Goal: Transaction & Acquisition: Book appointment/travel/reservation

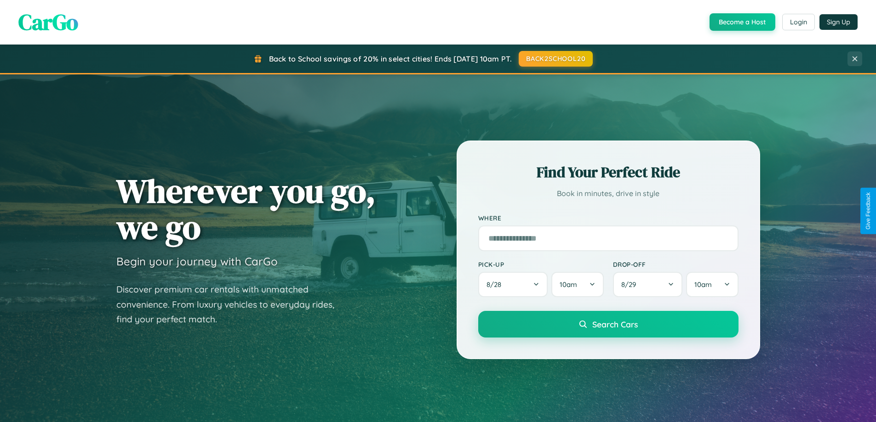
scroll to position [396, 0]
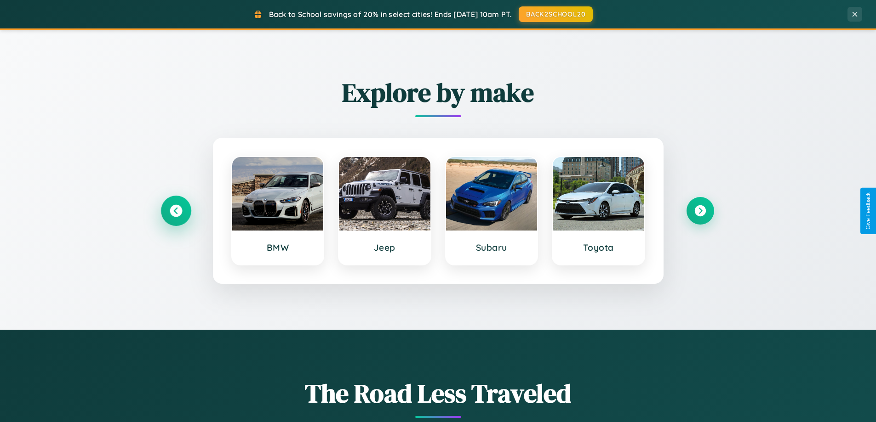
click at [176, 211] on icon at bounding box center [176, 211] width 12 height 12
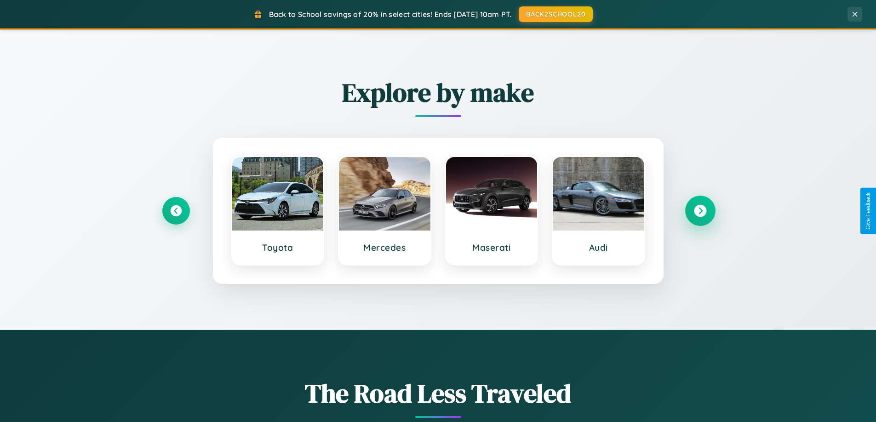
click at [700, 211] on icon at bounding box center [700, 211] width 12 height 12
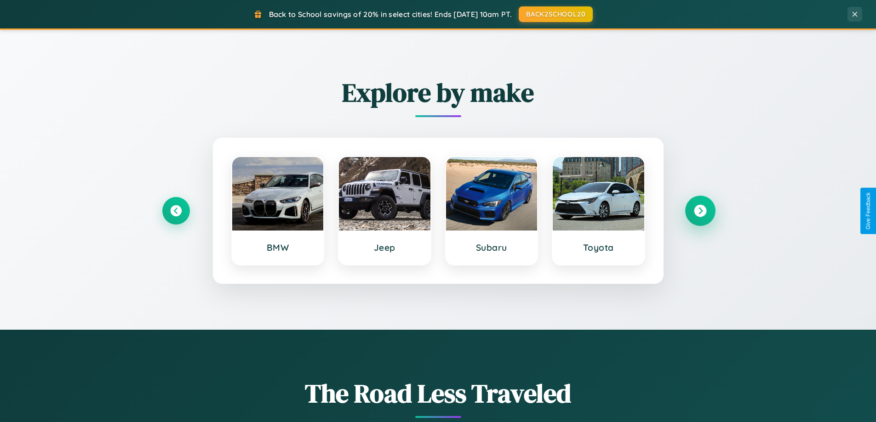
click at [700, 211] on icon at bounding box center [700, 211] width 12 height 12
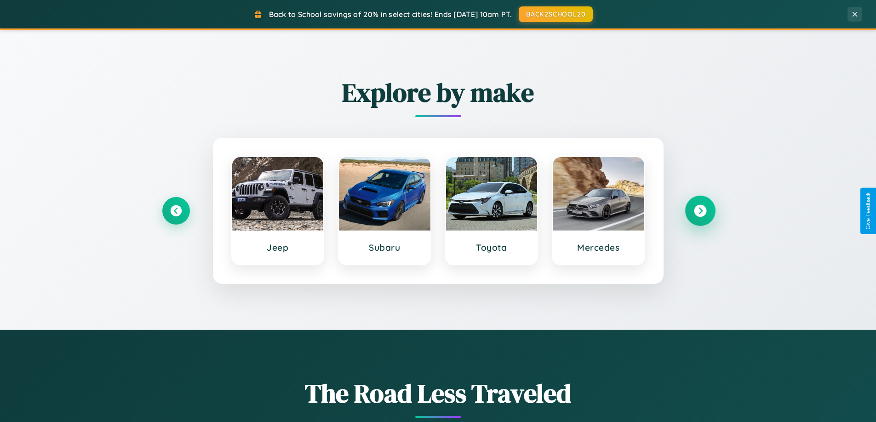
click at [700, 211] on icon at bounding box center [700, 211] width 12 height 12
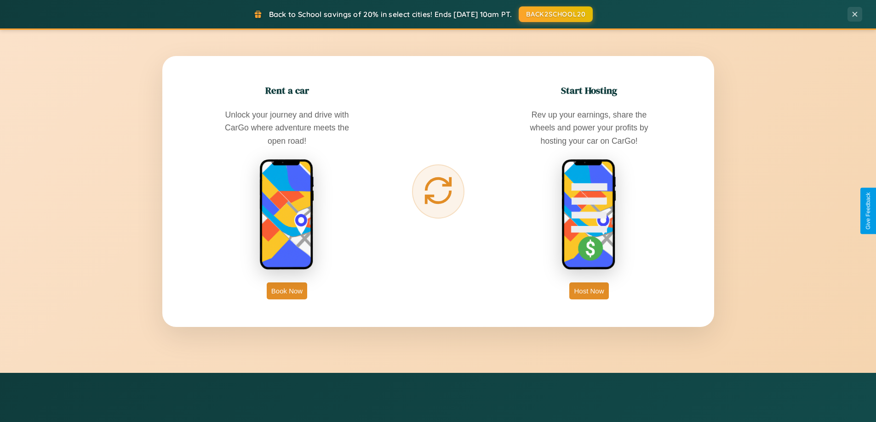
scroll to position [1477, 0]
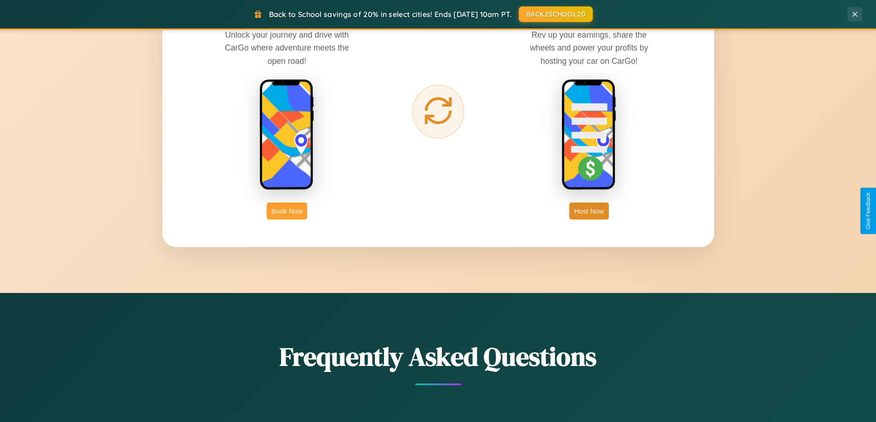
click at [287, 211] on button "Book Now" at bounding box center [287, 211] width 40 height 17
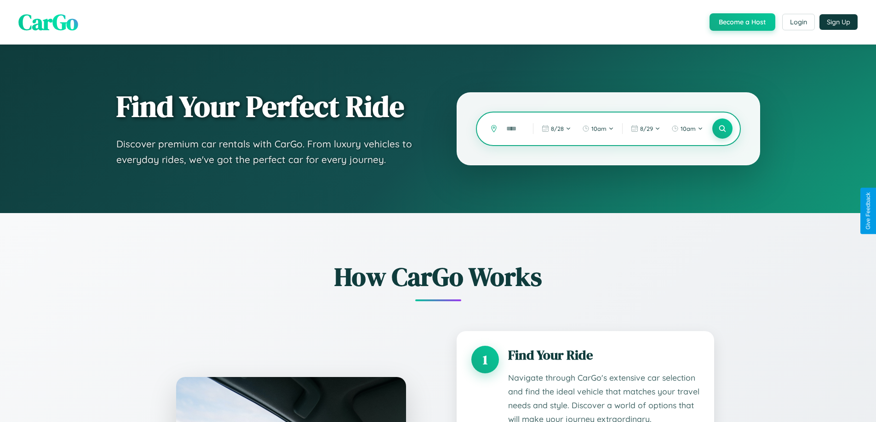
click at [512, 129] on input "text" at bounding box center [512, 129] width 22 height 16
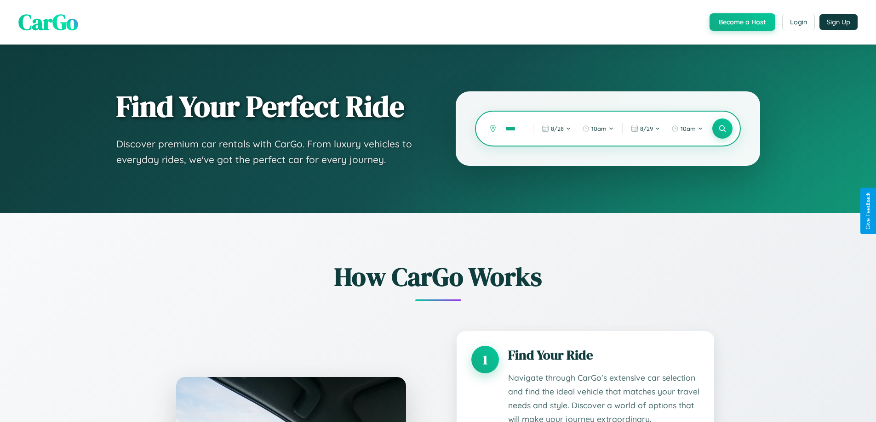
scroll to position [0, 5]
type input "****"
click at [722, 129] on icon at bounding box center [721, 129] width 9 height 9
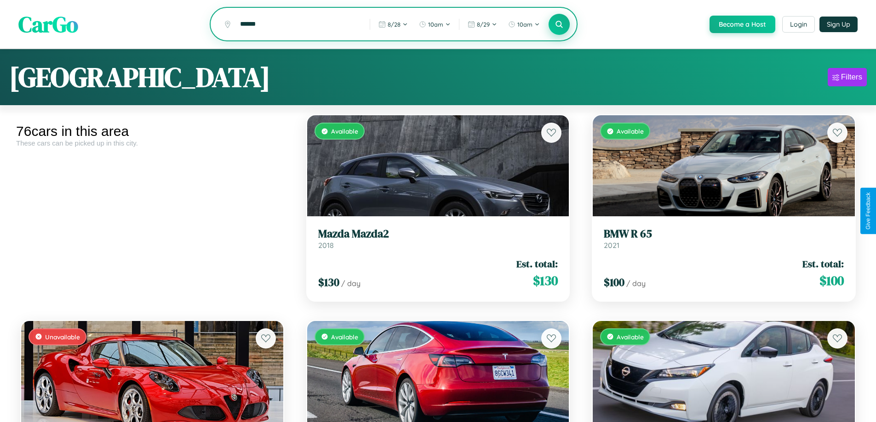
click at [558, 24] on icon at bounding box center [559, 24] width 9 height 9
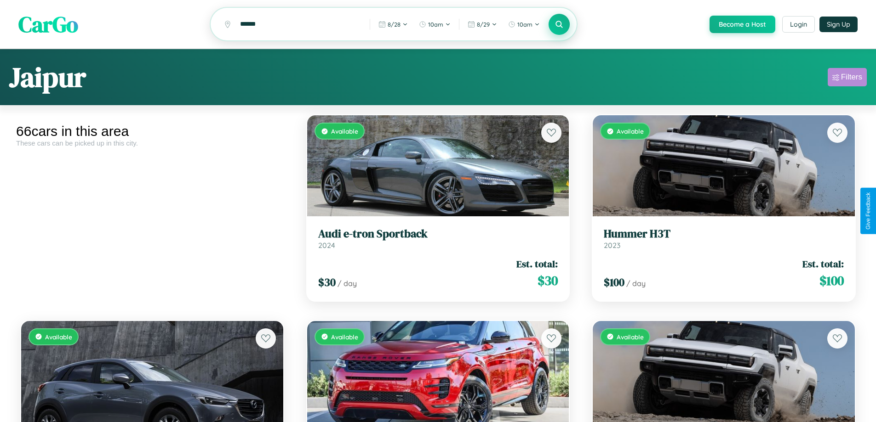
click at [847, 79] on div "Filters" at bounding box center [851, 77] width 21 height 9
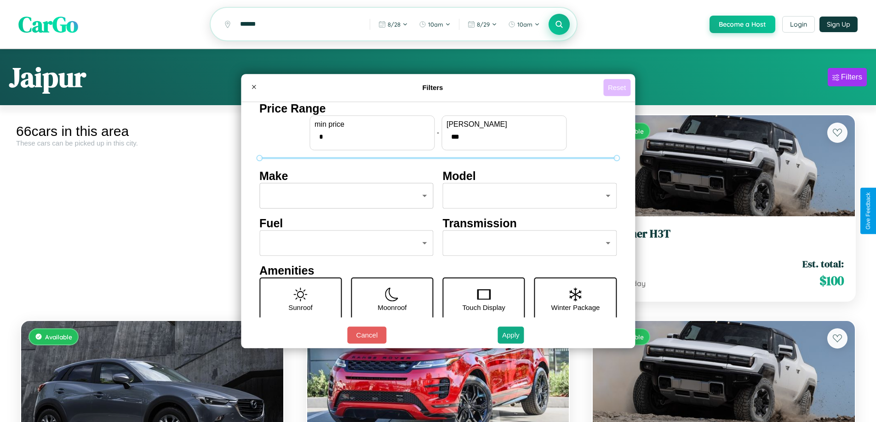
click at [618, 87] on button "Reset" at bounding box center [616, 87] width 27 height 17
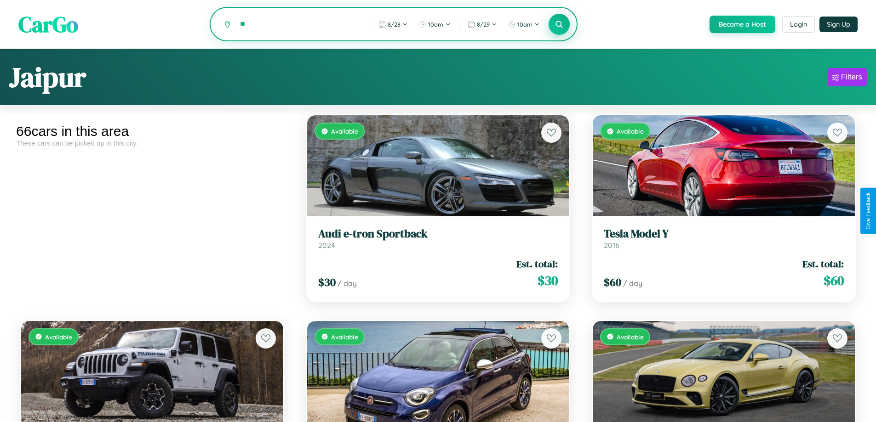
type input "*"
type input "*********"
click at [558, 25] on icon at bounding box center [559, 24] width 9 height 9
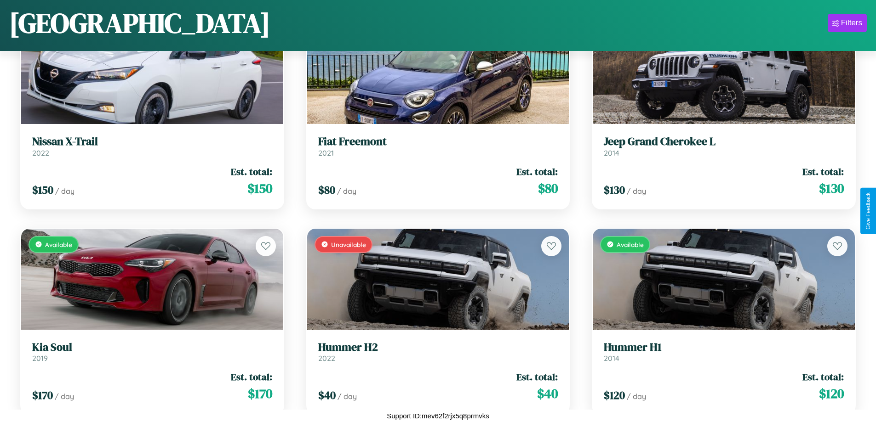
scroll to position [747, 0]
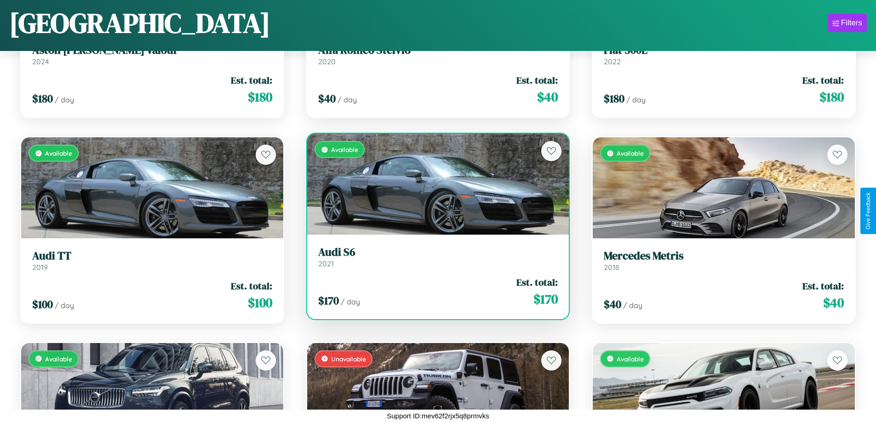
click at [434, 257] on h3 "Audi S6" at bounding box center [438, 252] width 240 height 13
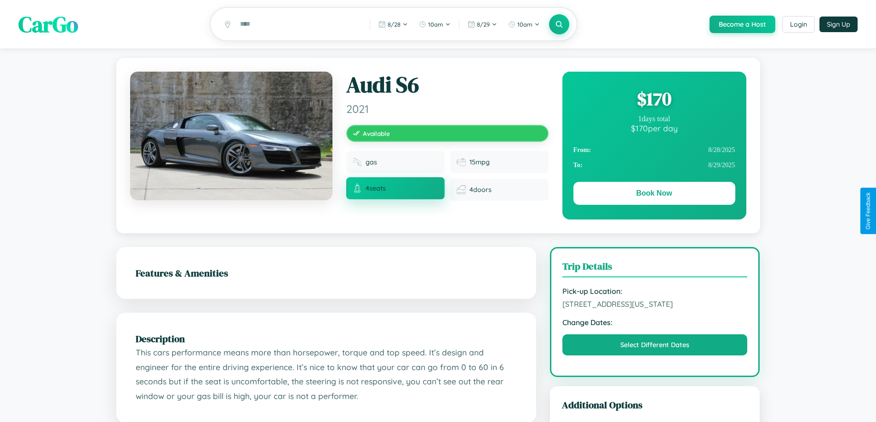
scroll to position [99, 0]
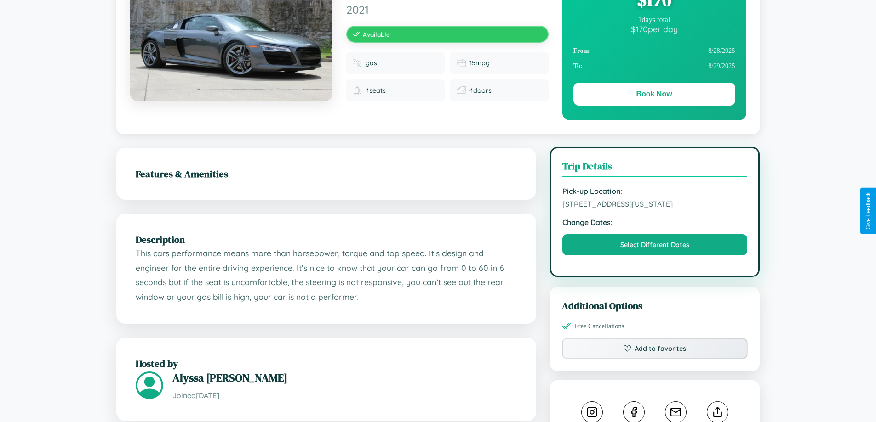
click at [655, 209] on span "9194 Jefferson Street San Diego California 72215 United States" at bounding box center [654, 203] width 185 height 9
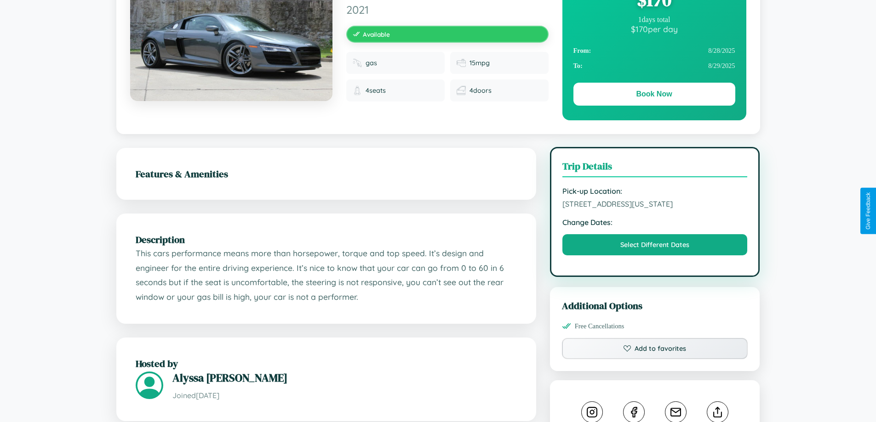
click at [655, 209] on span "9194 Jefferson Street San Diego California 72215 United States" at bounding box center [654, 203] width 185 height 9
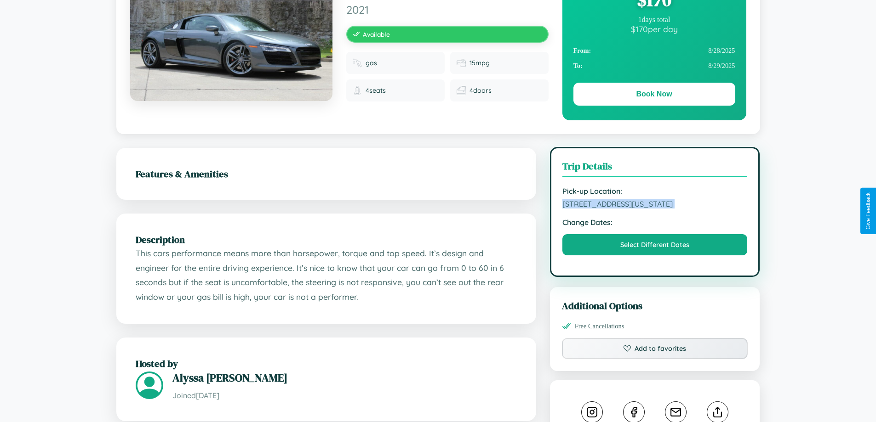
click at [655, 209] on span "9194 Jefferson Street San Diego California 72215 United States" at bounding box center [654, 203] width 185 height 9
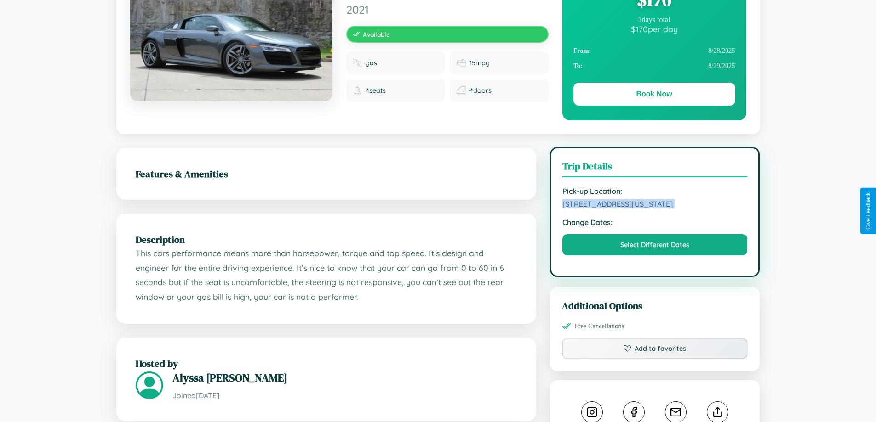
click at [655, 209] on span "9194 Jefferson Street San Diego California 72215 United States" at bounding box center [654, 203] width 185 height 9
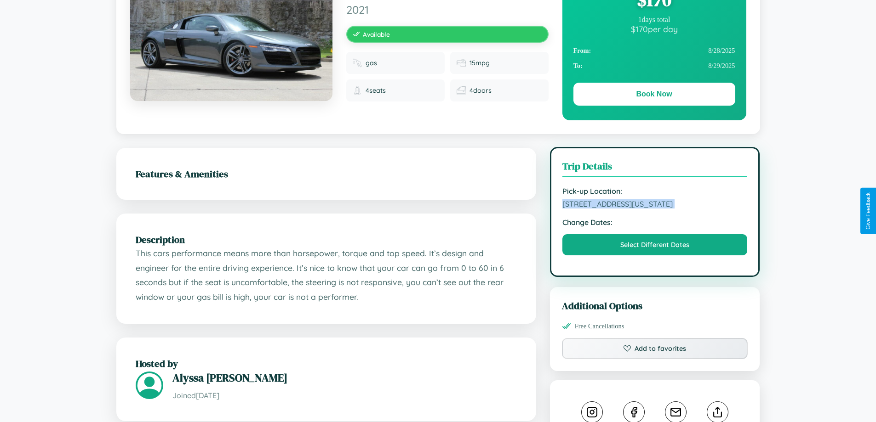
click at [655, 209] on span "9194 Jefferson Street San Diego California 72215 United States" at bounding box center [654, 203] width 185 height 9
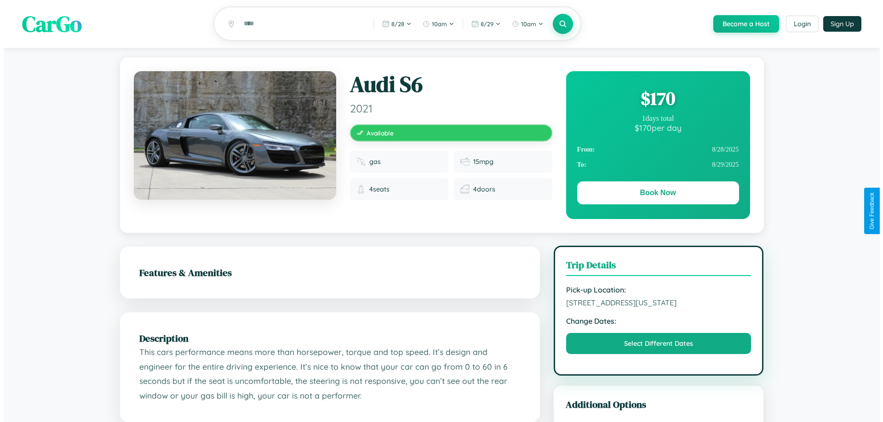
scroll to position [0, 0]
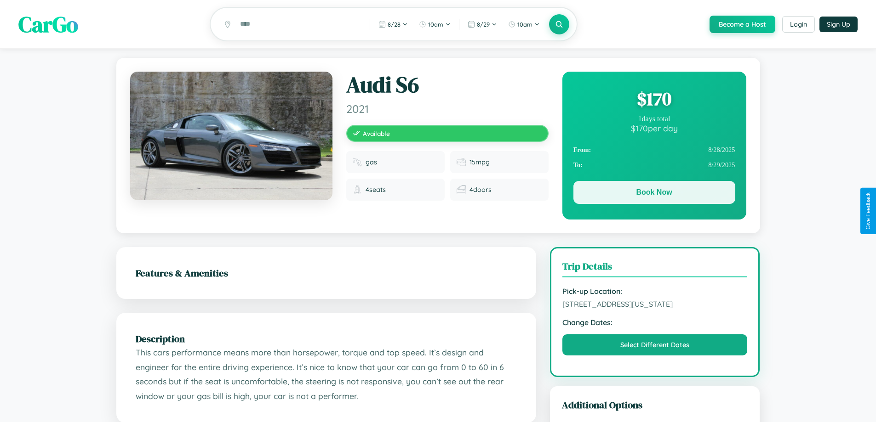
click at [654, 195] on button "Book Now" at bounding box center [654, 192] width 162 height 23
